Goal: Task Accomplishment & Management: Manage account settings

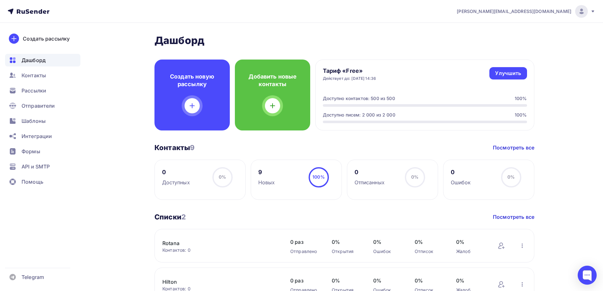
click at [24, 58] on span "Дашборд" at bounding box center [34, 60] width 24 height 8
click at [39, 152] on span "Формы" at bounding box center [31, 151] width 19 height 8
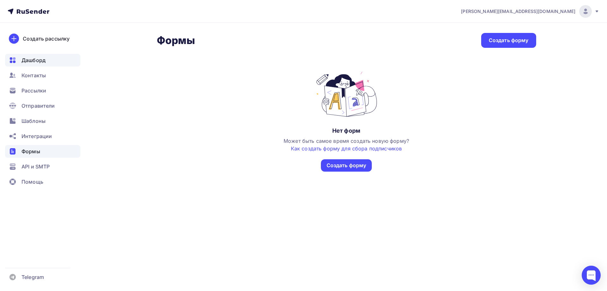
click at [47, 66] on div "Дашборд" at bounding box center [42, 60] width 75 height 13
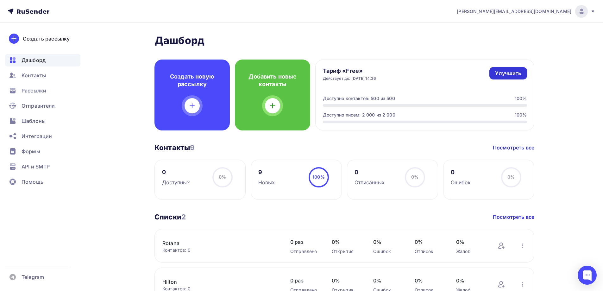
click at [500, 68] on link "Улучшить" at bounding box center [507, 73] width 37 height 12
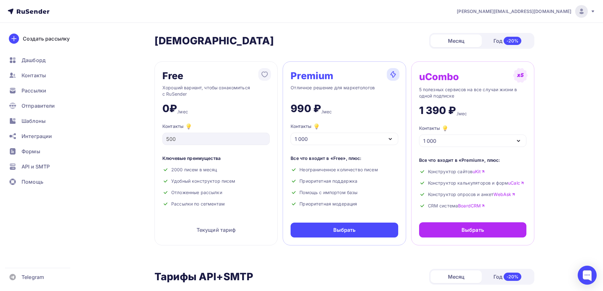
click at [331, 138] on div "1 000" at bounding box center [343, 139] width 107 height 12
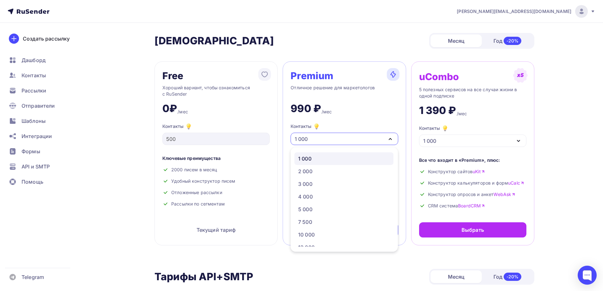
click at [331, 138] on div "1 000" at bounding box center [343, 139] width 107 height 12
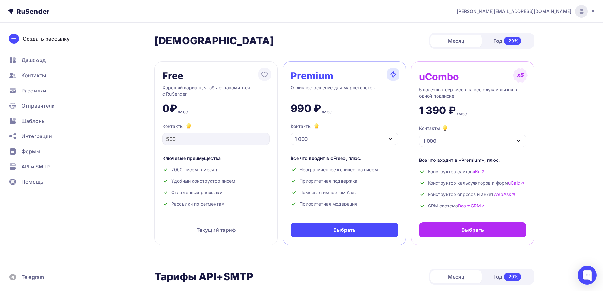
click at [317, 202] on div "Приоритетная модерация" at bounding box center [343, 204] width 107 height 6
click at [318, 201] on div "Приоритетная модерация" at bounding box center [343, 204] width 107 height 6
click at [48, 63] on div "Дашборд" at bounding box center [42, 60] width 75 height 13
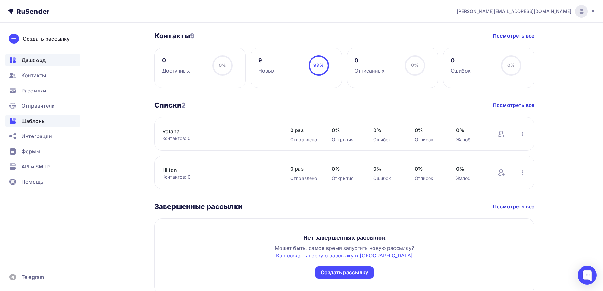
scroll to position [14, 0]
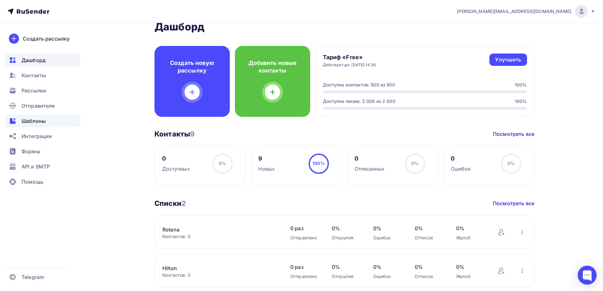
click at [6, 119] on div "Шаблоны" at bounding box center [42, 121] width 75 height 13
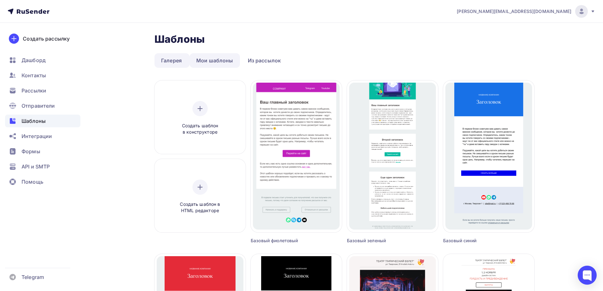
click at [208, 65] on link "Мои шаблоны" at bounding box center [215, 60] width 50 height 15
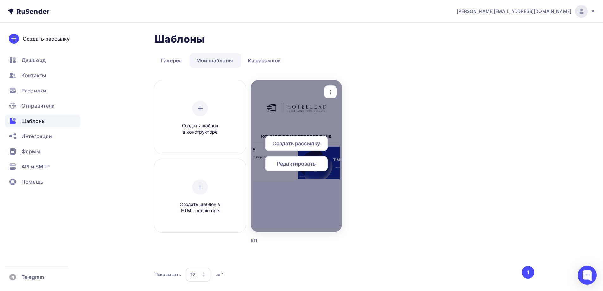
click at [289, 160] on span "Редактировать" at bounding box center [296, 164] width 39 height 8
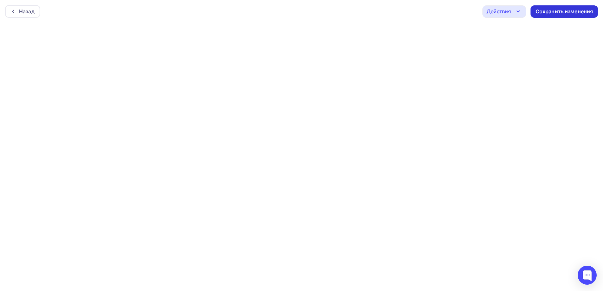
click at [543, 12] on div "Сохранить изменения" at bounding box center [564, 11] width 58 height 7
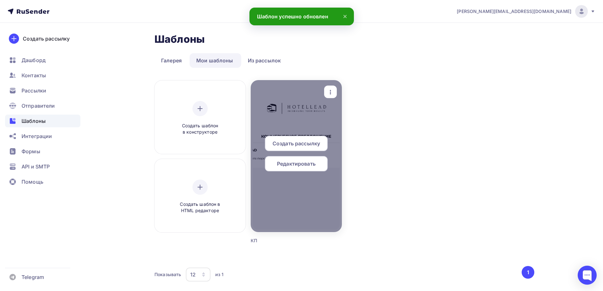
click at [270, 207] on div at bounding box center [296, 156] width 91 height 152
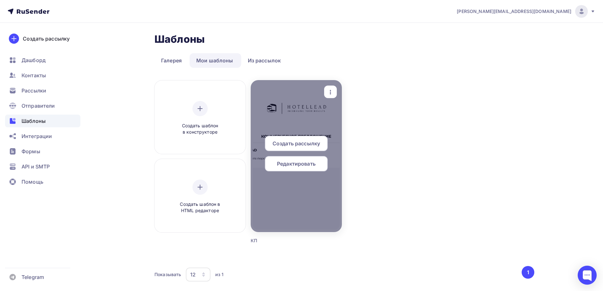
click at [282, 161] on span "Редактировать" at bounding box center [296, 164] width 39 height 8
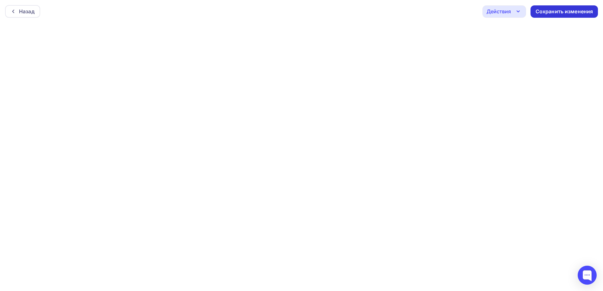
click at [561, 14] on div "Сохранить изменения" at bounding box center [564, 11] width 58 height 7
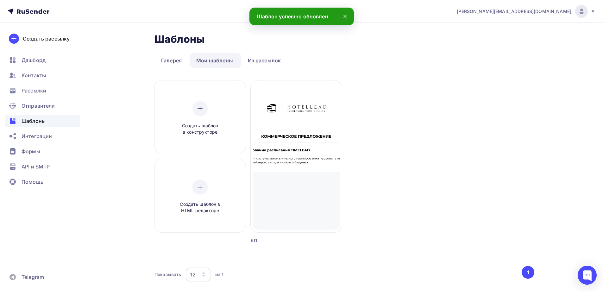
click at [25, 67] on ul "Дашборд Контакты Рассылки Отправители Шаблоны Интеграции Формы API и SMTP Помощь" at bounding box center [42, 123] width 75 height 138
click at [26, 64] on span "Дашборд" at bounding box center [34, 60] width 24 height 8
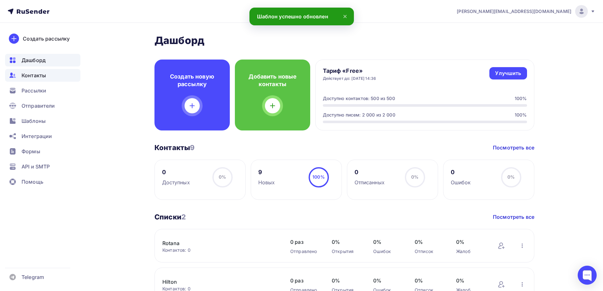
click at [48, 79] on div "Контакты" at bounding box center [42, 75] width 75 height 13
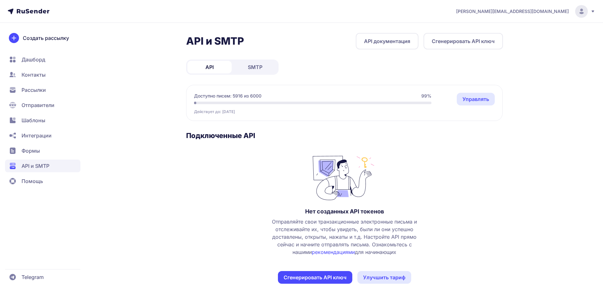
click at [239, 64] on link "SMTP" at bounding box center [255, 67] width 44 height 13
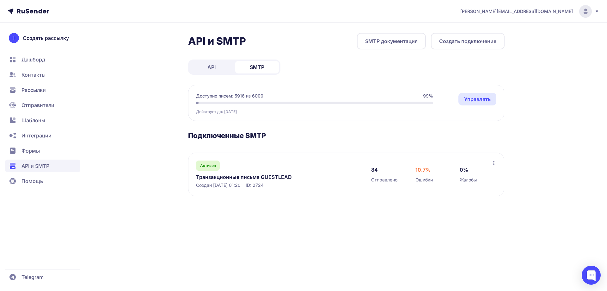
click at [262, 177] on link "Транзакционные письма GUESTLEAD" at bounding box center [261, 177] width 130 height 8
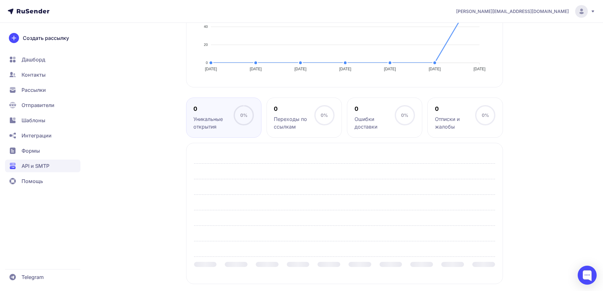
scroll to position [242, 0]
click at [114, 168] on div "Транзакционные письма GUESTLEAD Активен ID 2724 Логин dev@hotellead.ru Пароль C…" at bounding box center [302, 44] width 456 height 506
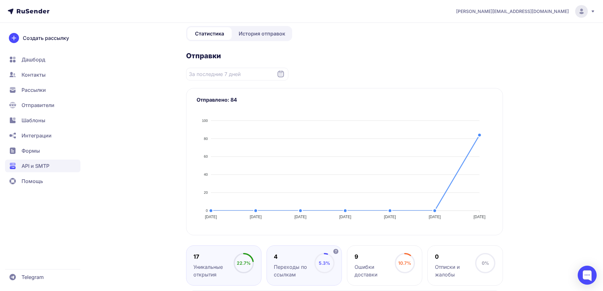
scroll to position [0, 0]
